Goal: Task Accomplishment & Management: Manage account settings

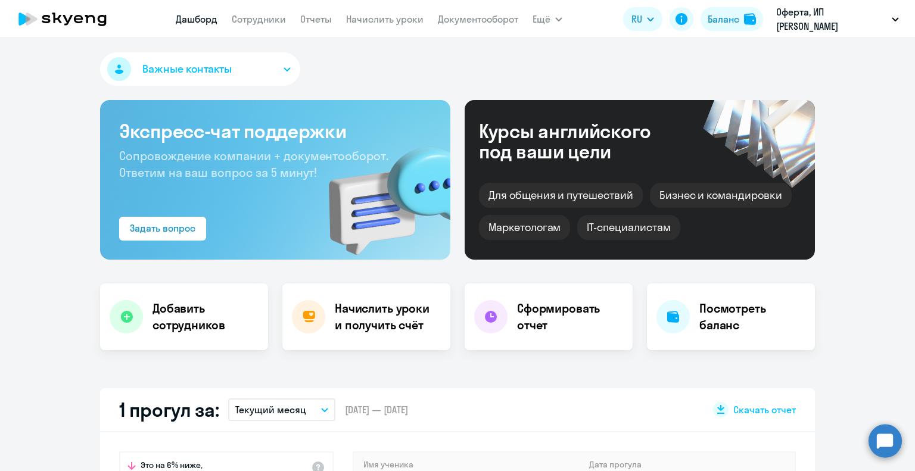
select select "30"
click at [725, 22] on div "Баланс" at bounding box center [723, 19] width 32 height 14
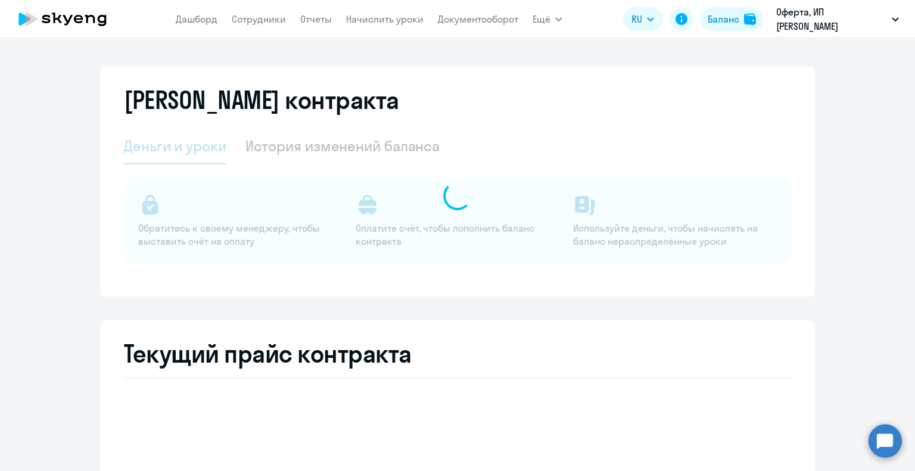
select select "english_adult_not_native_speaker"
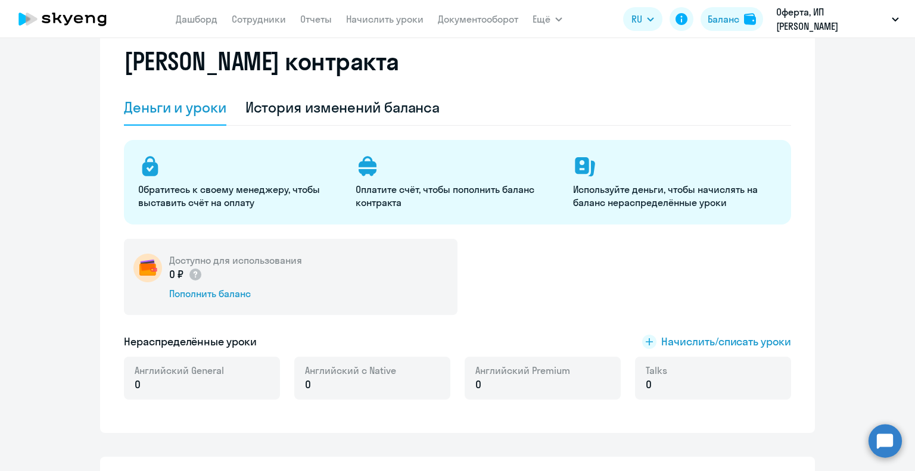
scroll to position [60, 0]
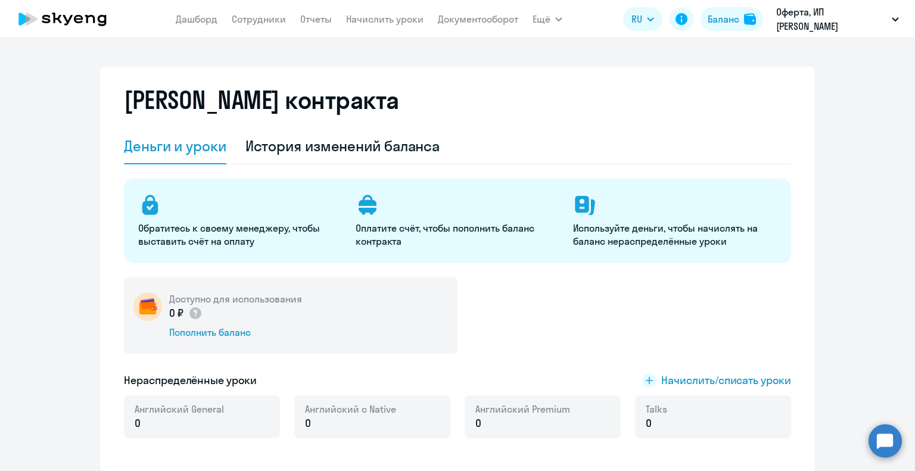
select select "english_adult_not_native_speaker"
click at [224, 332] on div "Пополнить баланс" at bounding box center [235, 332] width 133 height 13
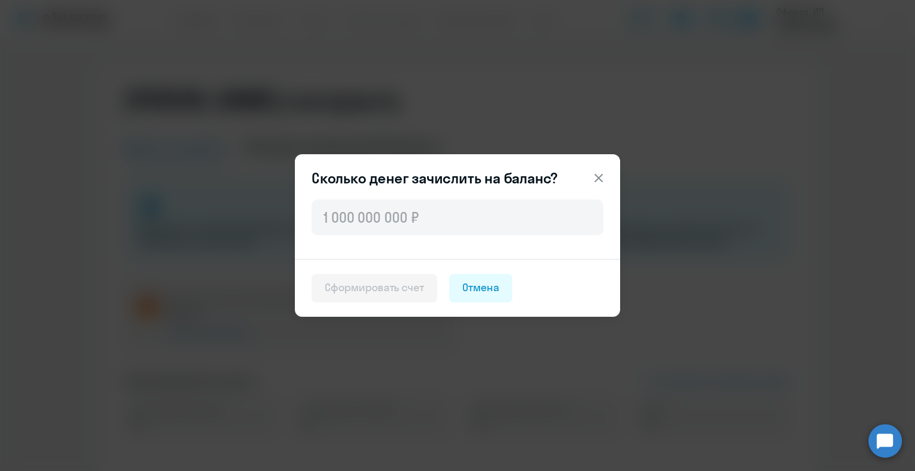
click at [595, 170] on button at bounding box center [599, 178] width 24 height 24
